Goal: Find specific page/section: Find specific page/section

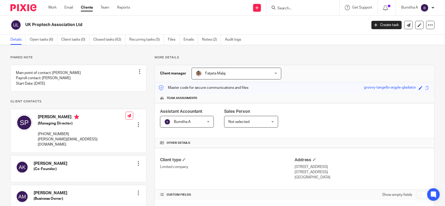
click at [287, 8] on input "Search" at bounding box center [300, 8] width 47 height 5
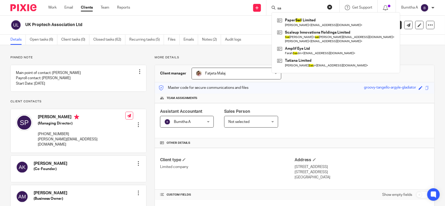
type input "s"
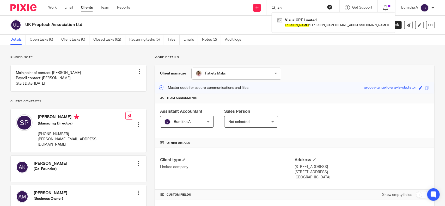
type input "aria"
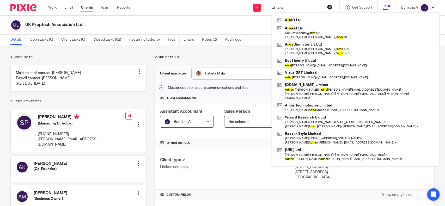
drag, startPoint x: 287, startPoint y: 8, endPoint x: 263, endPoint y: 19, distance: 26.8
click at [263, 19] on body "Work Email Clients Team Reports Work Email Clients Team Reports Settings Send n…" at bounding box center [222, 103] width 445 height 206
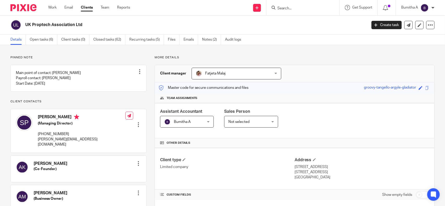
click at [301, 6] on input "Search" at bounding box center [300, 8] width 47 height 5
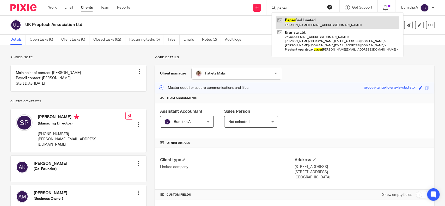
type input "paper"
click at [306, 27] on link at bounding box center [338, 22] width 124 height 12
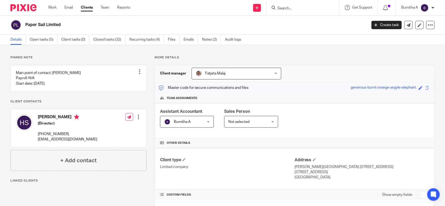
scroll to position [84, 0]
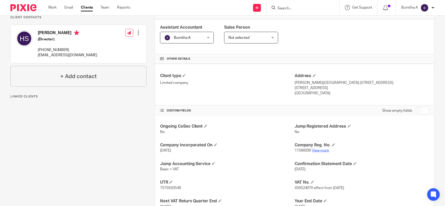
click at [318, 149] on link "View more" at bounding box center [320, 151] width 17 height 4
